Goal: Task Accomplishment & Management: Complete application form

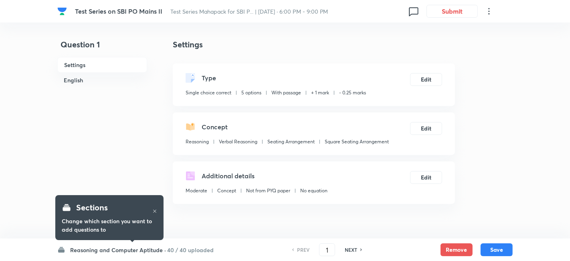
checkbox input "true"
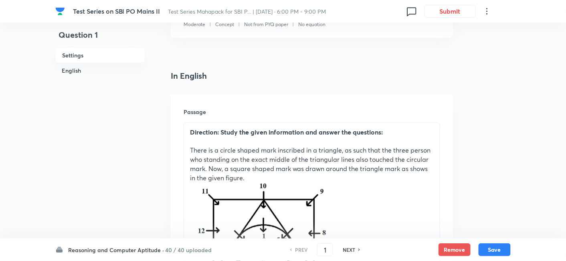
scroll to position [207, 0]
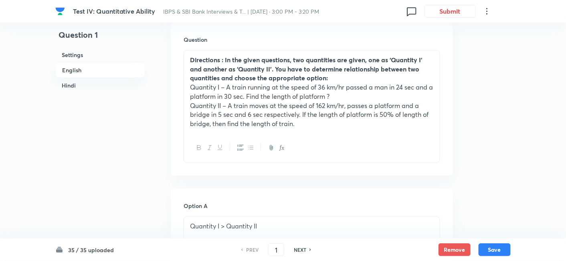
scroll to position [238, 0]
click at [307, 249] on div "NEXT" at bounding box center [301, 249] width 21 height 7
type input "2"
checkbox input "false"
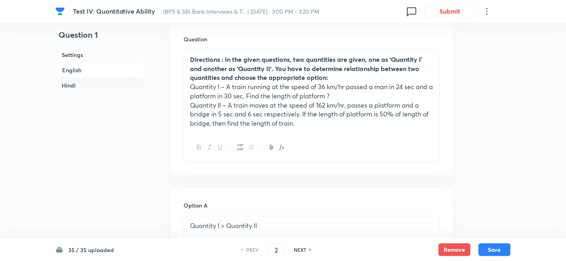
checkbox input "true"
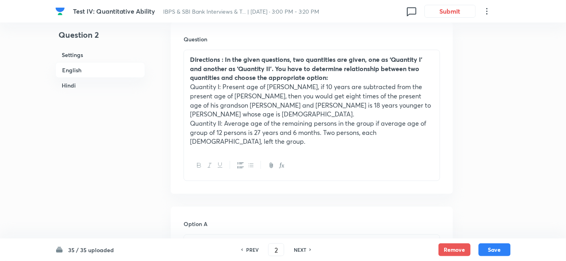
click at [307, 249] on div "NEXT" at bounding box center [301, 249] width 21 height 7
type input "3"
checkbox input "false"
checkbox input "true"
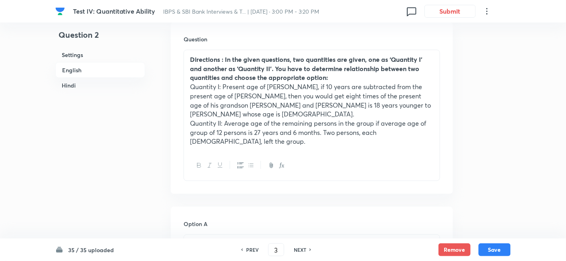
checkbox input "true"
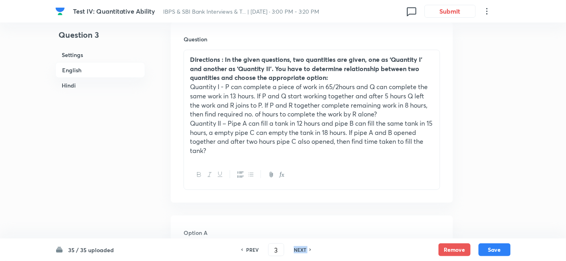
click at [307, 249] on div "NEXT" at bounding box center [301, 249] width 21 height 7
type input "4"
checkbox input "false"
checkbox input "true"
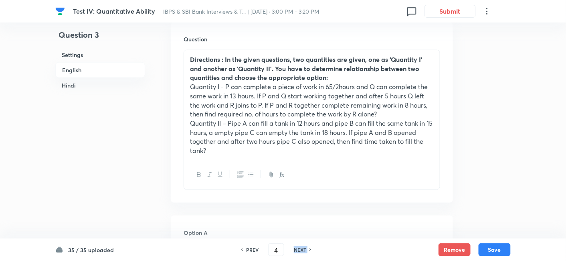
checkbox input "true"
click at [307, 249] on div "NEXT" at bounding box center [301, 249] width 21 height 7
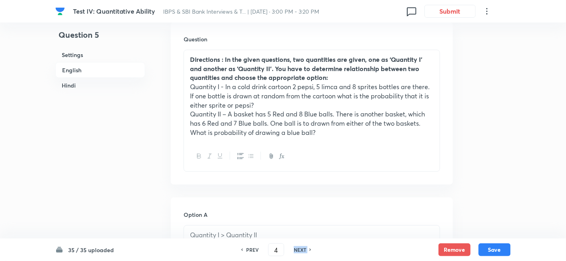
type input "5"
checkbox input "false"
checkbox input "true"
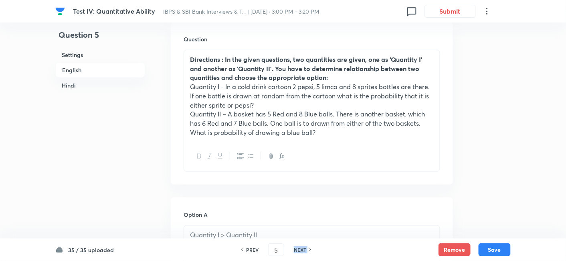
click at [307, 249] on div "NEXT" at bounding box center [301, 249] width 21 height 7
type input "6"
checkbox input "false"
checkbox input "true"
checkbox input "false"
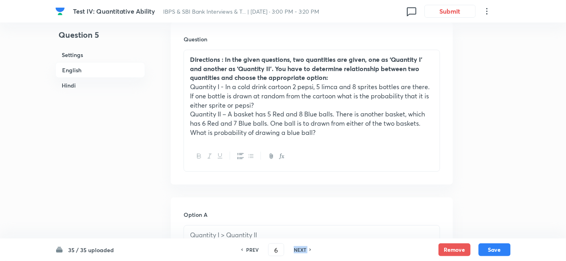
checkbox input "true"
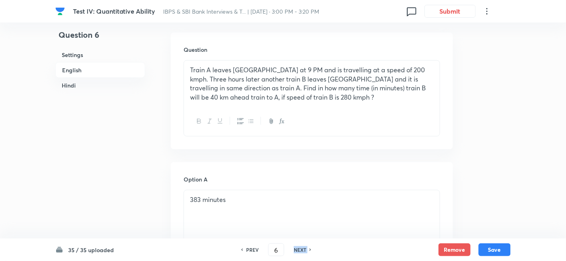
click at [307, 249] on div "NEXT" at bounding box center [301, 249] width 21 height 7
type input "7"
checkbox input "false"
checkbox input "true"
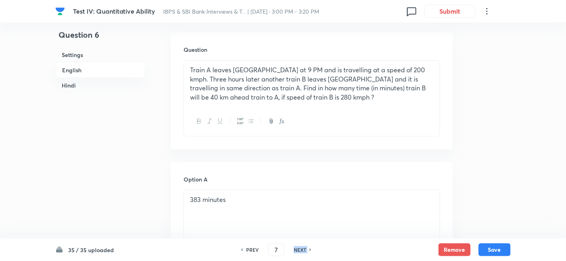
checkbox input "true"
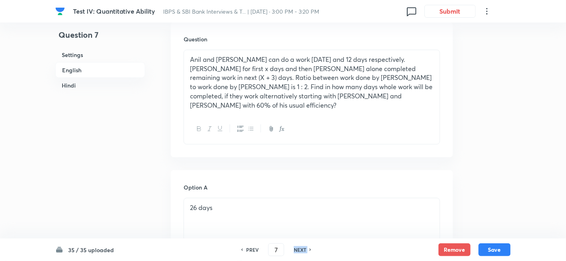
click at [307, 249] on div "NEXT" at bounding box center [301, 249] width 21 height 7
type input "8"
checkbox input "false"
checkbox input "true"
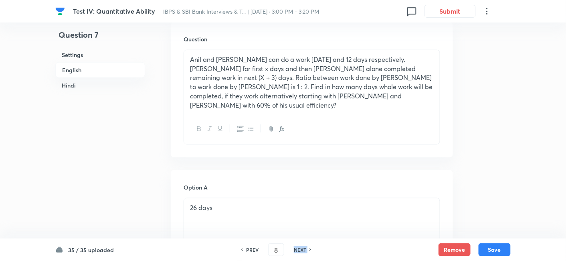
checkbox input "true"
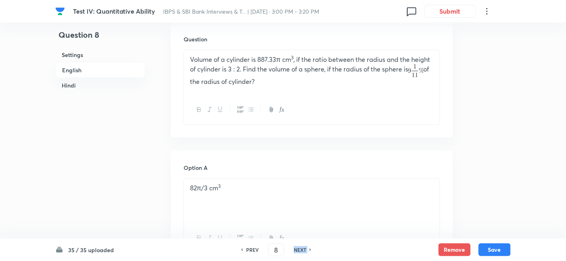
click at [307, 249] on div "NEXT" at bounding box center [301, 249] width 21 height 7
type input "9"
checkbox input "false"
checkbox input "true"
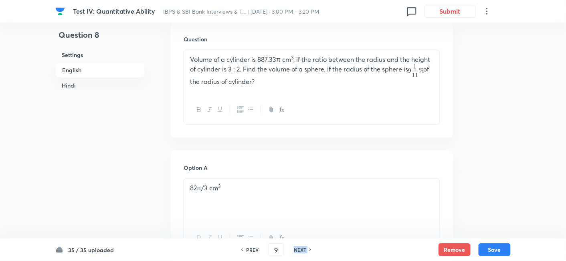
checkbox input "true"
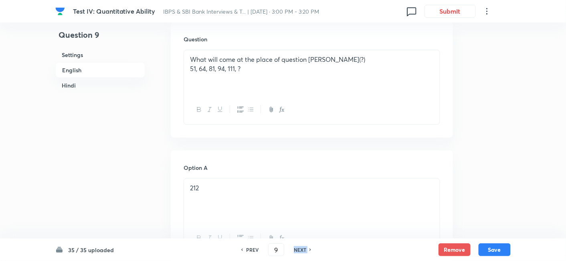
click at [307, 249] on div "NEXT" at bounding box center [301, 249] width 21 height 7
checkbox input "false"
type input "10"
checkbox input "true"
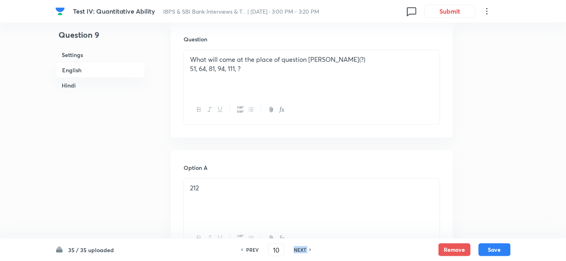
checkbox input "true"
click at [307, 249] on div "NEXT" at bounding box center [301, 249] width 21 height 7
checkbox input "false"
type input "11"
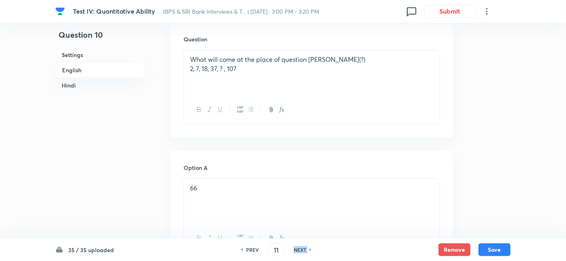
checkbox input "true"
click at [307, 249] on div "NEXT" at bounding box center [301, 249] width 21 height 7
type input "12"
checkbox input "false"
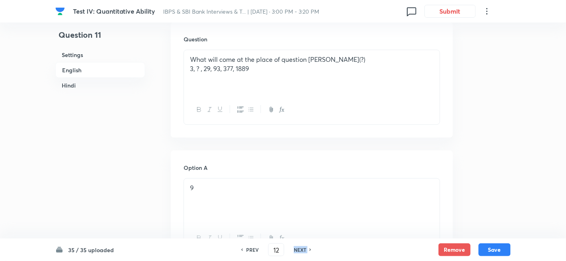
checkbox input "false"
checkbox input "true"
click at [307, 249] on div "NEXT" at bounding box center [301, 249] width 21 height 7
type input "13"
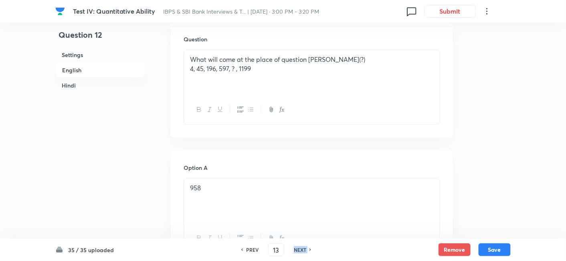
checkbox input "false"
checkbox input "true"
checkbox input "false"
checkbox input "true"
click at [307, 249] on div "NEXT" at bounding box center [301, 249] width 21 height 7
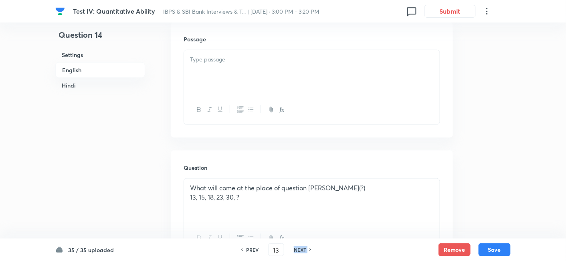
type input "14"
checkbox input "false"
checkbox input "true"
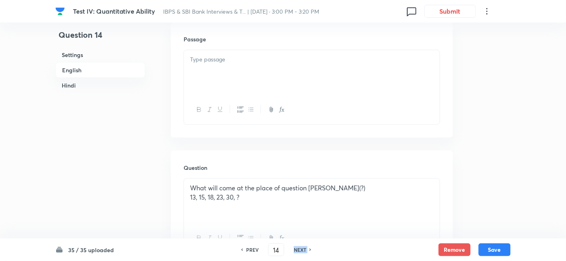
click at [307, 249] on div "NEXT" at bounding box center [301, 249] width 21 height 7
type input "15"
checkbox input "false"
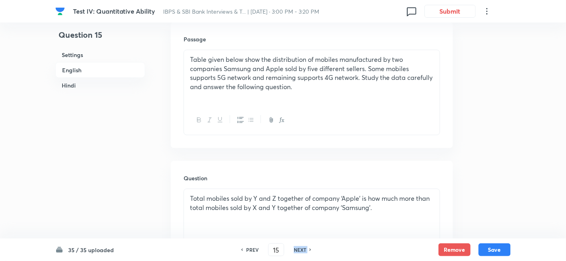
checkbox input "true"
click at [307, 249] on div "NEXT" at bounding box center [301, 249] width 21 height 7
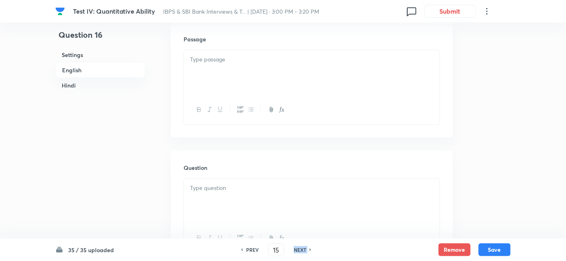
checkbox input "false"
type input "16"
checkbox input "true"
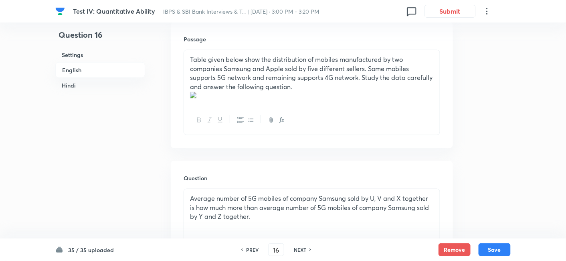
click at [307, 249] on div "NEXT" at bounding box center [301, 249] width 21 height 7
checkbox input "false"
type input "17"
checkbox input "true"
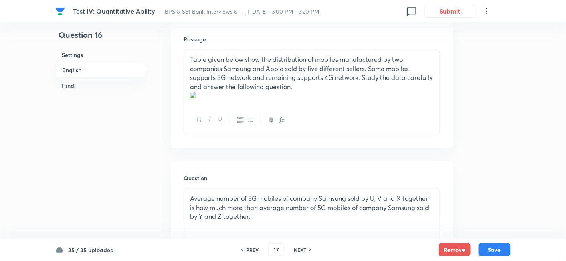
checkbox input "true"
click at [307, 249] on div "NEXT" at bounding box center [301, 249] width 21 height 7
type input "18"
checkbox input "false"
checkbox input "true"
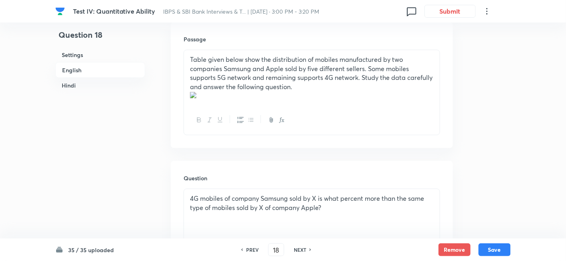
checkbox input "false"
checkbox input "true"
click at [307, 249] on div "NEXT" at bounding box center [301, 249] width 21 height 7
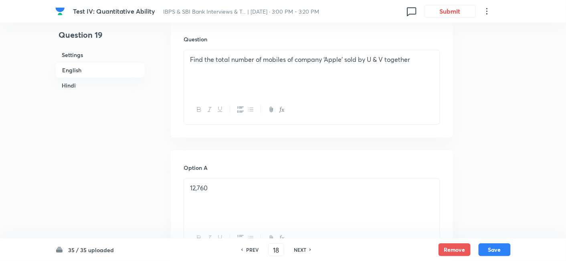
type input "19"
checkbox input "false"
checkbox input "true"
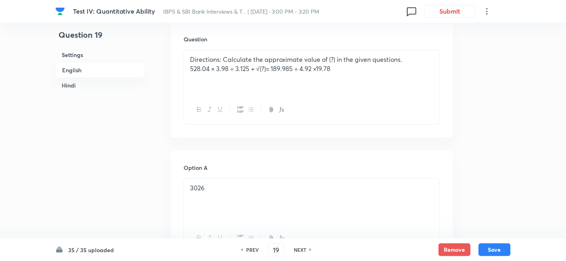
click at [307, 249] on div "NEXT" at bounding box center [301, 249] width 21 height 7
type input "20"
checkbox input "true"
click at [307, 249] on div "NEXT" at bounding box center [301, 249] width 21 height 7
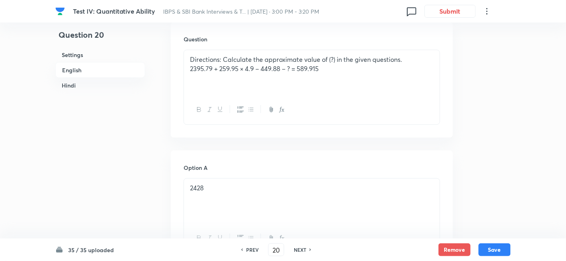
checkbox input "false"
type input "21"
checkbox input "true"
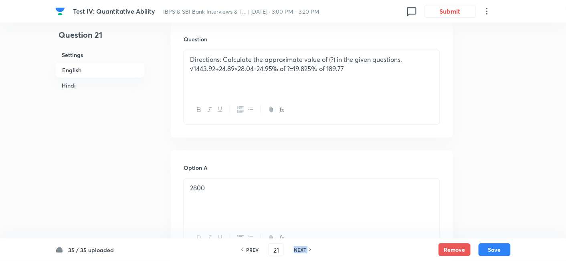
click at [307, 249] on div "NEXT" at bounding box center [301, 249] width 21 height 7
checkbox input "false"
type input "22"
checkbox input "true"
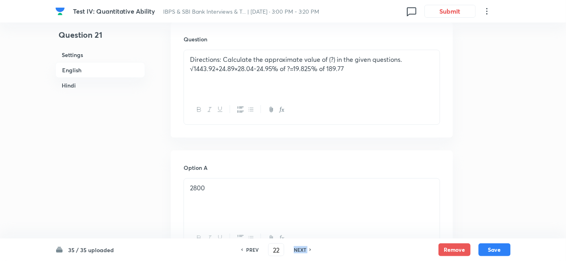
checkbox input "true"
click at [307, 249] on div "NEXT" at bounding box center [301, 249] width 21 height 7
checkbox input "false"
type input "23"
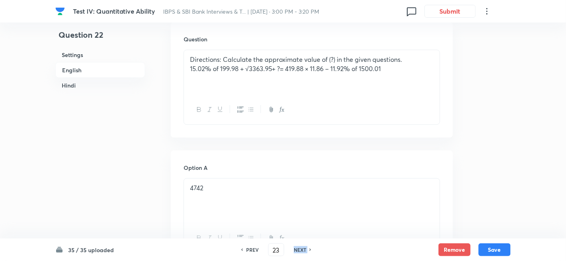
checkbox input "true"
click at [307, 249] on div "NEXT" at bounding box center [301, 249] width 21 height 7
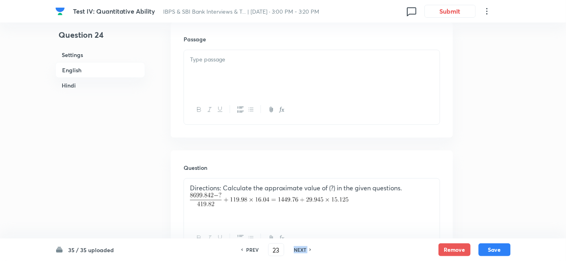
type input "24"
checkbox input "false"
checkbox input "true"
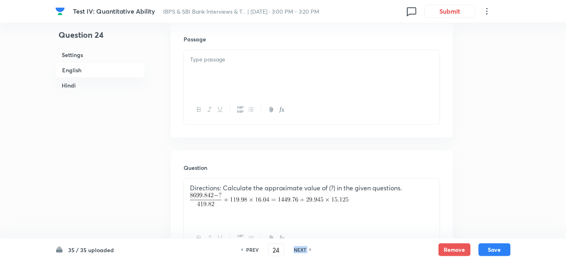
click at [307, 249] on div "NEXT" at bounding box center [301, 249] width 21 height 7
checkbox input "false"
type input "25"
checkbox input "true"
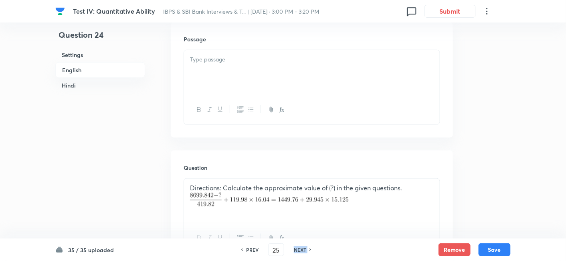
checkbox input "true"
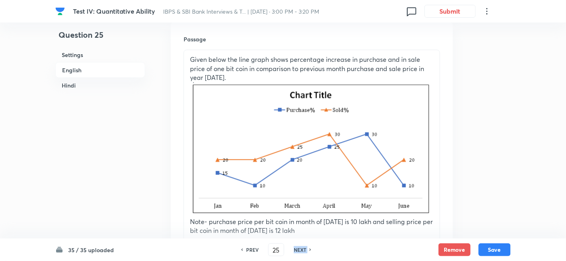
click at [307, 249] on div "NEXT" at bounding box center [301, 249] width 21 height 7
checkbox input "false"
type input "26"
checkbox input "true"
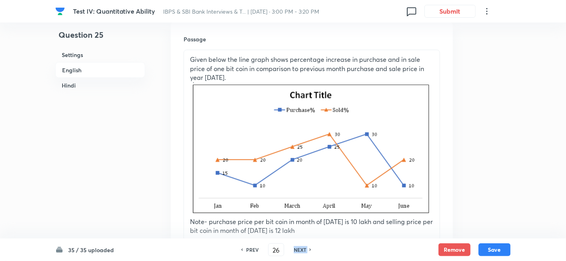
checkbox input "true"
click at [307, 249] on div "NEXT" at bounding box center [301, 249] width 21 height 7
checkbox input "false"
type input "27"
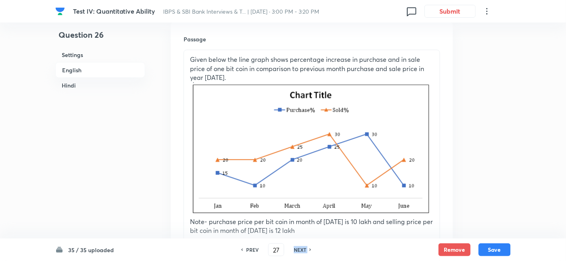
checkbox input "true"
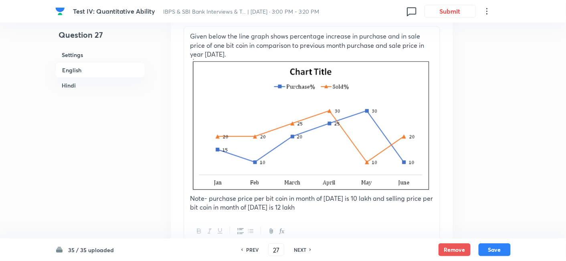
scroll to position [262, 0]
click at [250, 246] on h6 "PREV" at bounding box center [252, 249] width 12 height 7
type input "26"
checkbox input "true"
checkbox input "false"
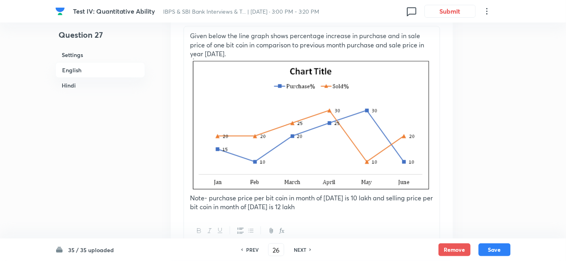
checkbox input "true"
checkbox input "false"
drag, startPoint x: 192, startPoint y: 34, endPoint x: 405, endPoint y: 260, distance: 310.8
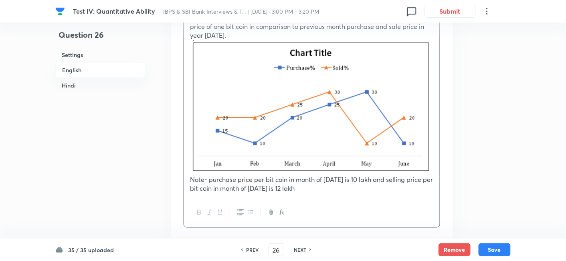
copy div "Given below the line graph shows percentage increase in purchase and in sale pr…"
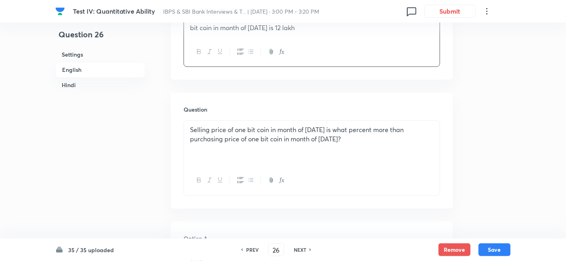
scroll to position [457, 0]
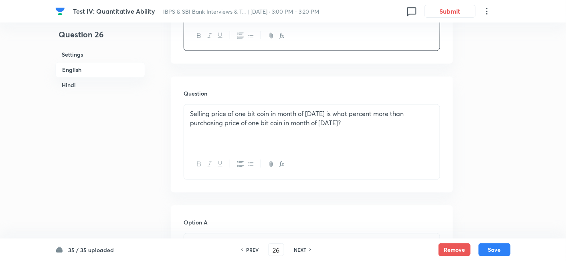
drag, startPoint x: 186, startPoint y: 110, endPoint x: 408, endPoint y: 144, distance: 223.7
click at [408, 144] on div "Selling price of one bit coin in month of March 2020 is what percent more than …" at bounding box center [312, 127] width 256 height 45
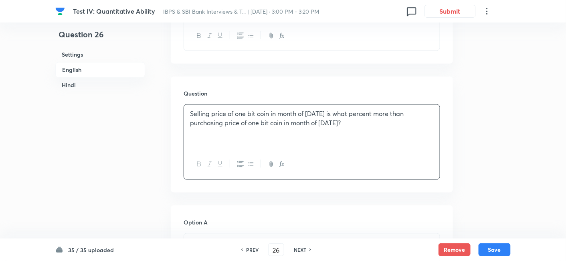
copy p "Selling price of one bit coin in month of March 2020 is what percent more than …"
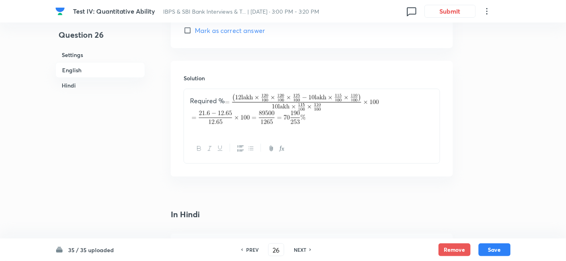
scroll to position [1233, 0]
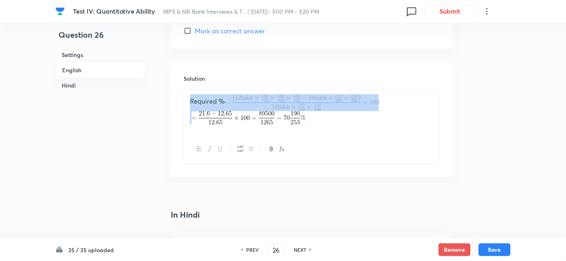
drag, startPoint x: 329, startPoint y: 124, endPoint x: 191, endPoint y: 100, distance: 140.4
click at [191, 100] on div "Required %" at bounding box center [312, 111] width 256 height 45
click at [191, 100] on p "Required %" at bounding box center [312, 102] width 244 height 17
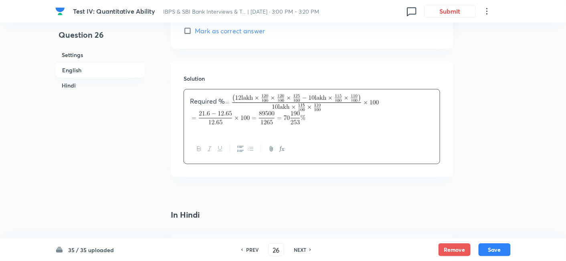
click at [295, 251] on h6 "NEXT" at bounding box center [300, 249] width 12 height 7
type input "27"
checkbox input "false"
checkbox input "true"
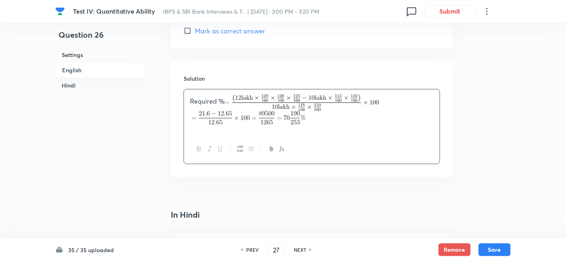
checkbox input "true"
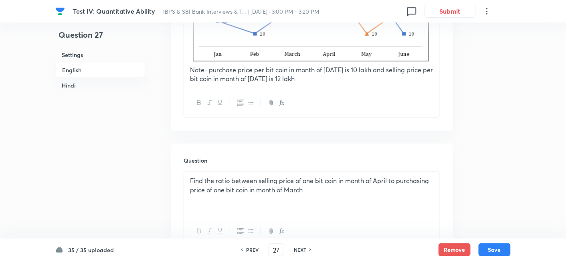
scroll to position [429, 0]
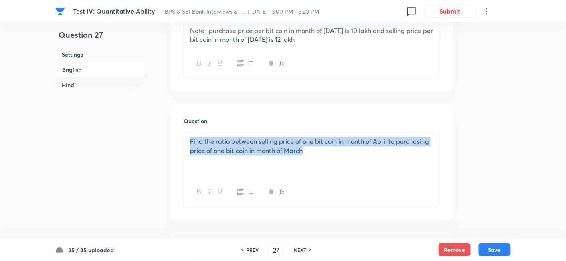
drag, startPoint x: 188, startPoint y: 139, endPoint x: 373, endPoint y: 156, distance: 185.5
click at [373, 156] on div "Find the ratio between selling price of one bit coin in month of April to purch…" at bounding box center [312, 154] width 256 height 45
copy p "Find the ratio between selling price of one bit coin in month of April to purch…"
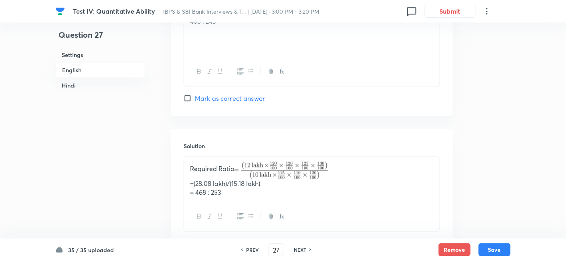
scroll to position [1168, 0]
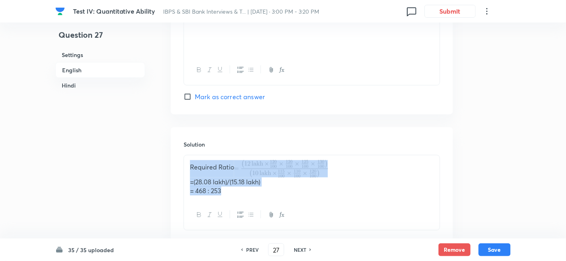
drag, startPoint x: 233, startPoint y: 193, endPoint x: 185, endPoint y: 163, distance: 56.5
click at [185, 163] on div "Required Ratio =(28.08 lakh)/(15.18 lakh) = 468 : 253" at bounding box center [312, 177] width 256 height 45
copy div "Required Ratio =(28.08 lakh)/(15.18 lakh) = 468 : 253"
